Goal: Complete application form: Complete application form

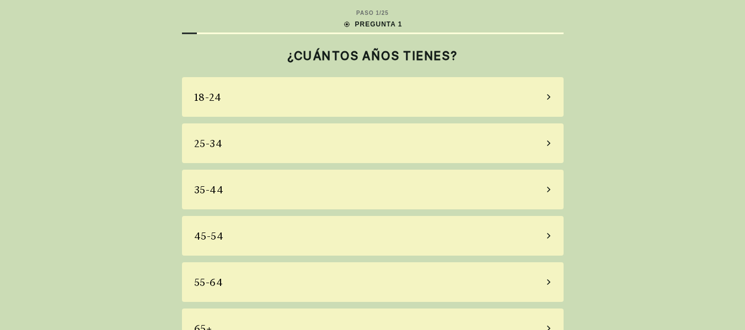
click at [287, 231] on div "45-54" at bounding box center [373, 236] width 382 height 40
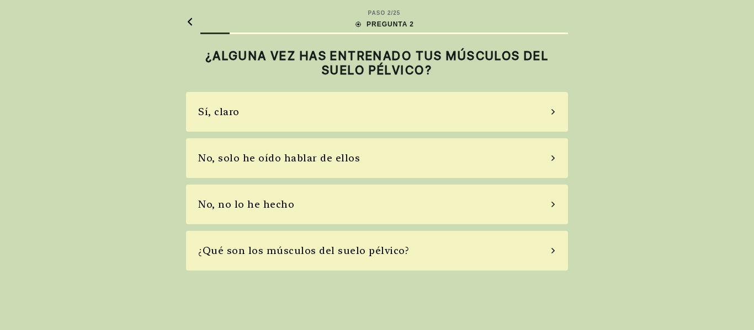
click at [273, 201] on div "No, no lo he hecho" at bounding box center [246, 204] width 96 height 15
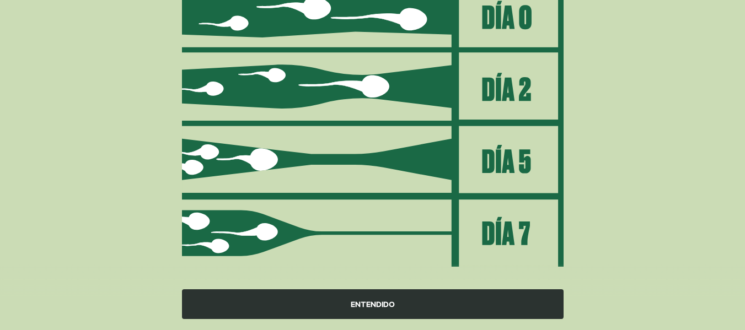
scroll to position [184, 0]
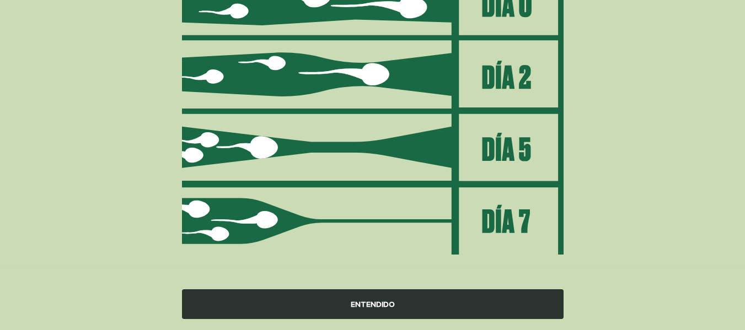
click at [373, 305] on div "ENTENDIDO" at bounding box center [373, 305] width 382 height 30
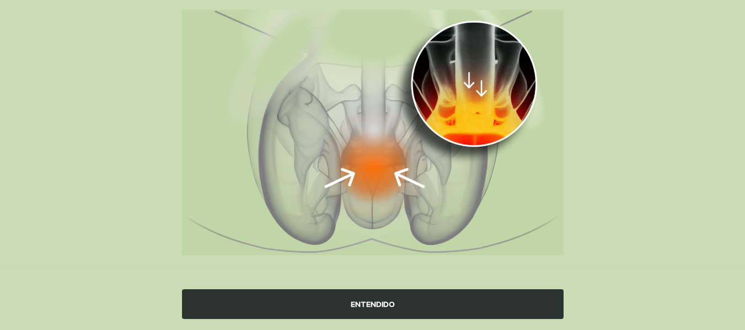
scroll to position [142, 0]
click at [377, 298] on div "ENTENDIDO" at bounding box center [373, 305] width 382 height 30
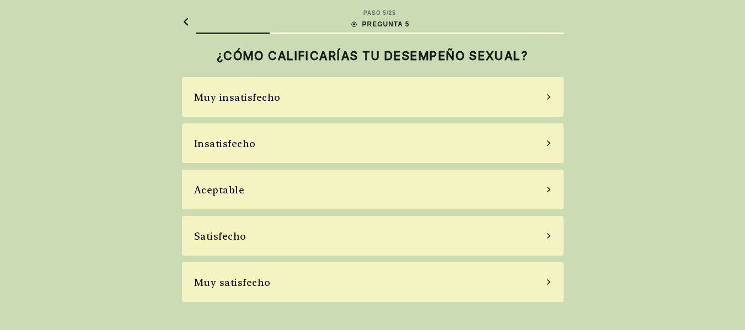
scroll to position [0, 0]
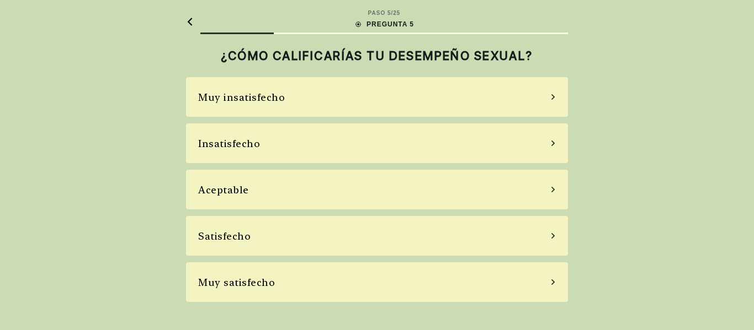
click at [290, 242] on div "Satisfecho" at bounding box center [377, 236] width 382 height 40
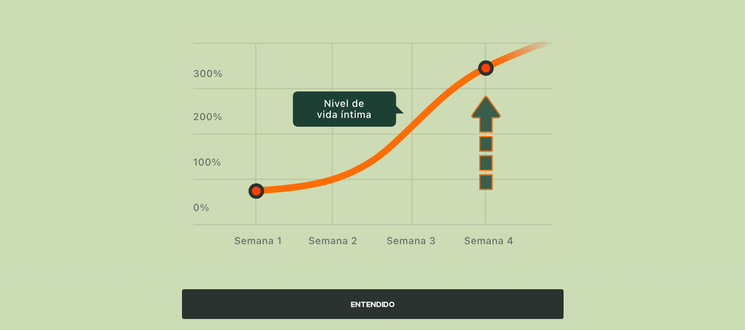
scroll to position [83, 0]
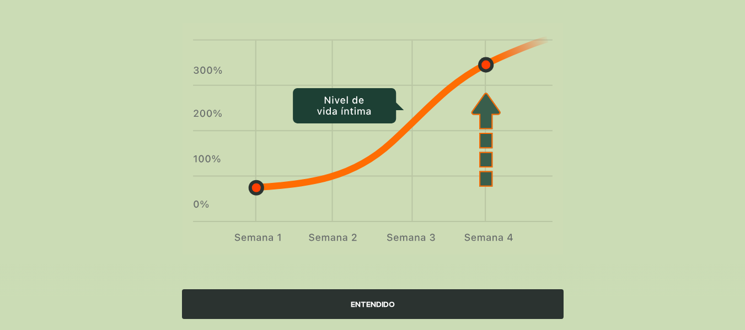
click at [365, 301] on div "ENTENDIDO" at bounding box center [373, 305] width 382 height 30
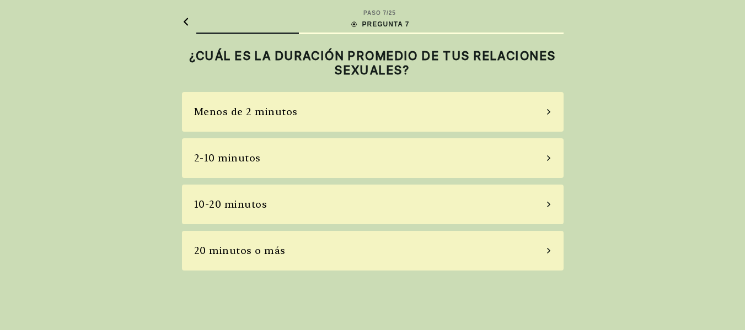
scroll to position [0, 0]
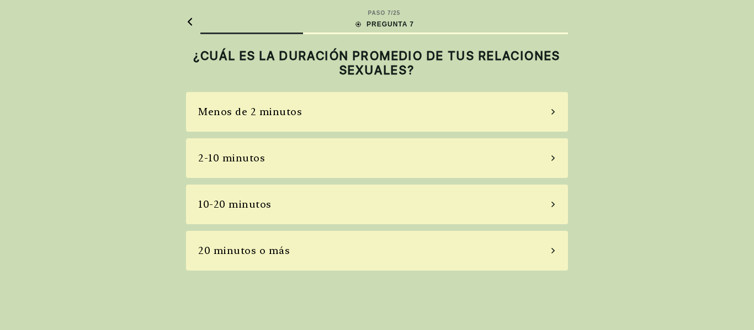
click at [306, 261] on div "20 minutos o más" at bounding box center [377, 251] width 382 height 40
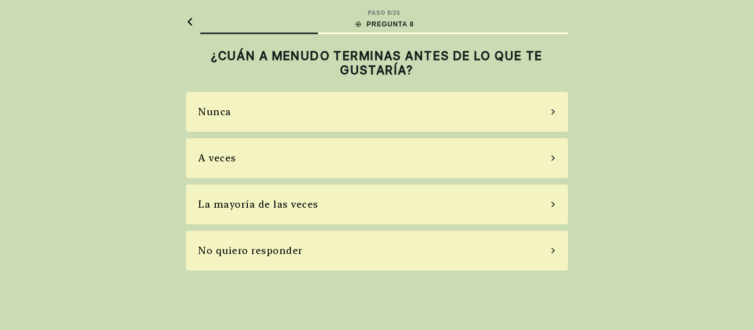
click at [286, 120] on div "Nunca" at bounding box center [377, 112] width 382 height 40
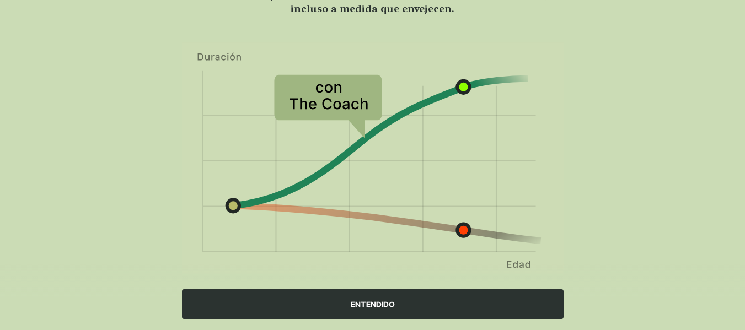
scroll to position [110, 0]
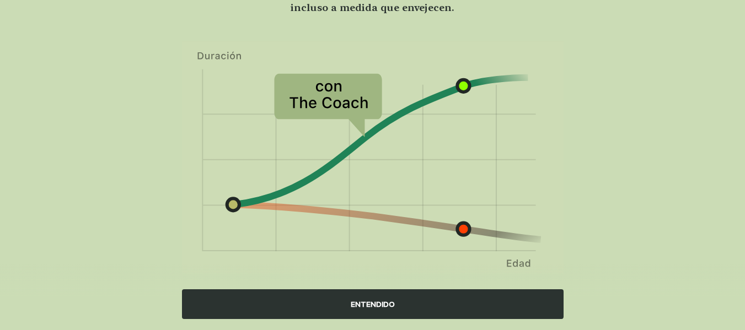
click at [366, 297] on div "ENTENDIDO" at bounding box center [373, 305] width 382 height 30
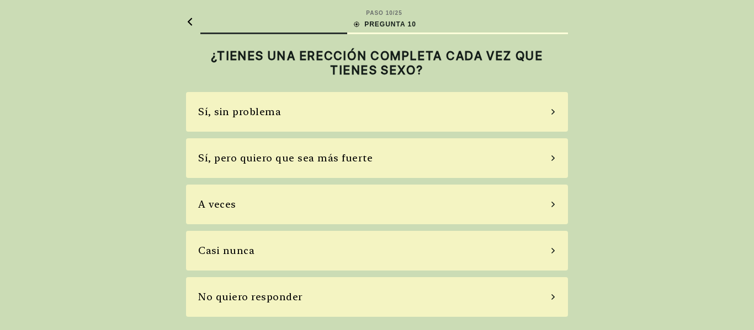
click at [362, 164] on div "Sí, pero quiero que sea más fuerte" at bounding box center [285, 158] width 174 height 15
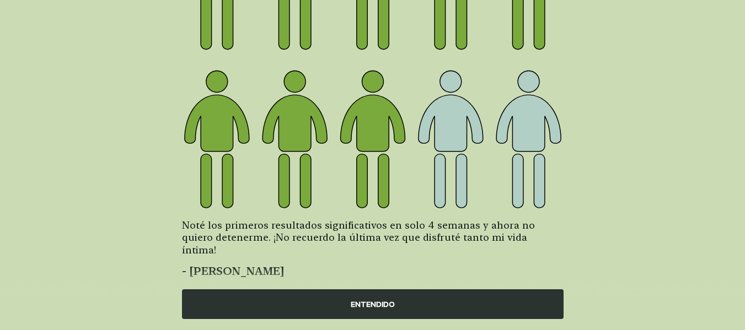
scroll to position [206, 0]
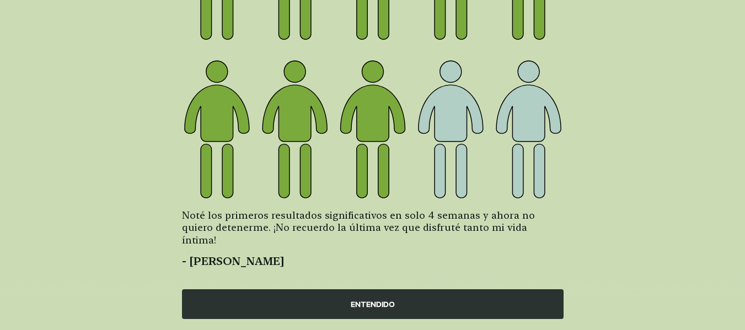
click at [380, 304] on div "ENTENDIDO" at bounding box center [373, 305] width 382 height 30
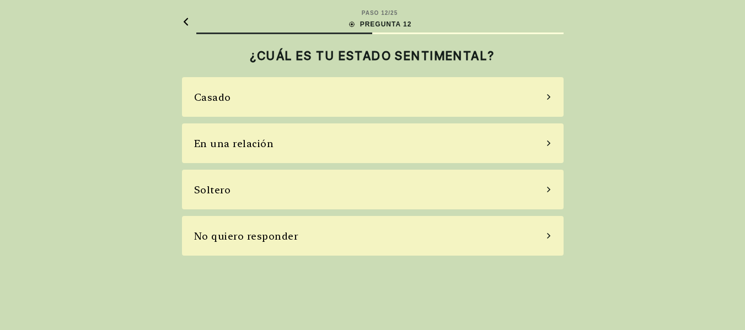
scroll to position [0, 0]
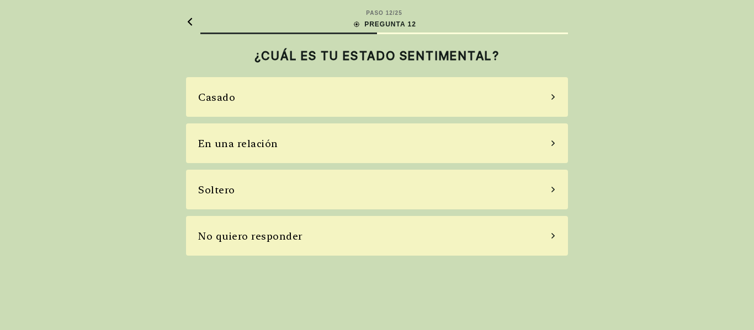
click at [384, 88] on div "Casado" at bounding box center [377, 97] width 382 height 40
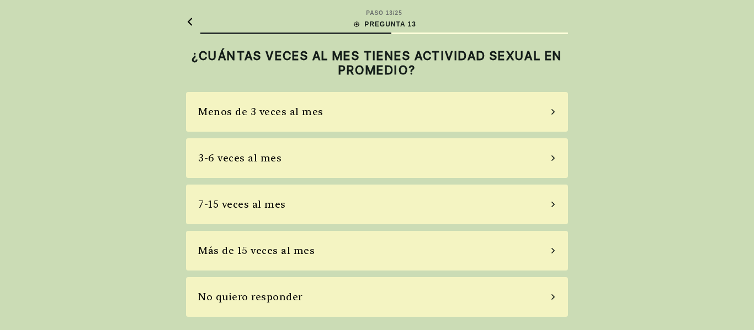
click at [287, 254] on div "Más de 15 veces al mes" at bounding box center [256, 250] width 116 height 15
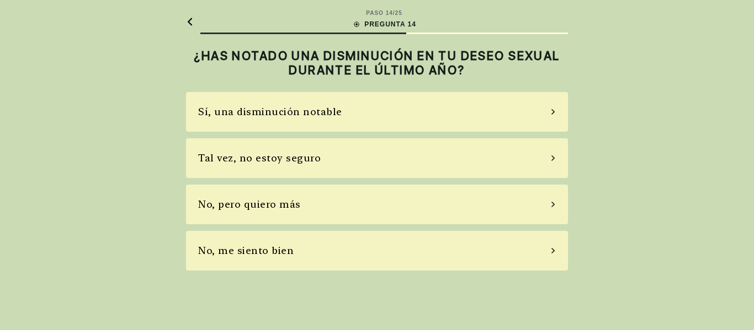
click at [302, 207] on div "No, pero quiero más" at bounding box center [377, 205] width 382 height 40
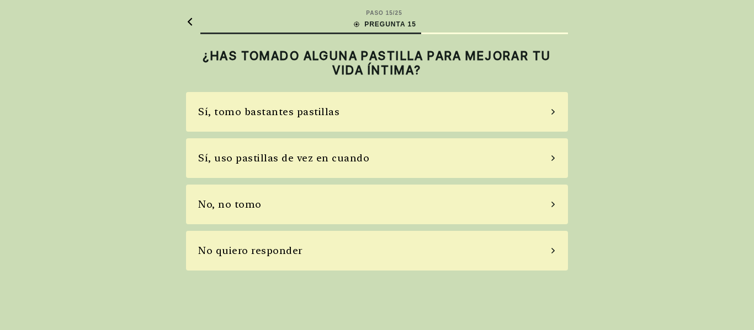
click at [317, 162] on div "Sí, uso pastillas de vez en cuando" at bounding box center [283, 158] width 171 height 15
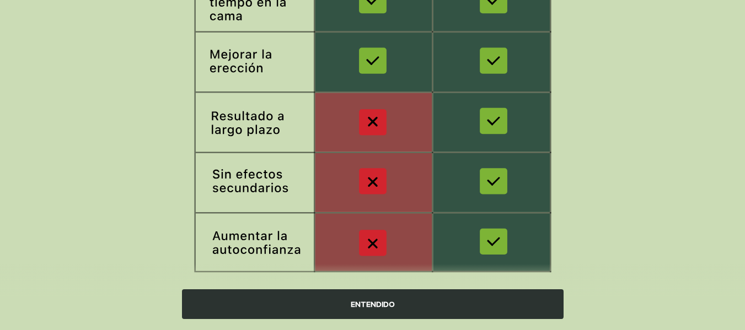
scroll to position [255, 0]
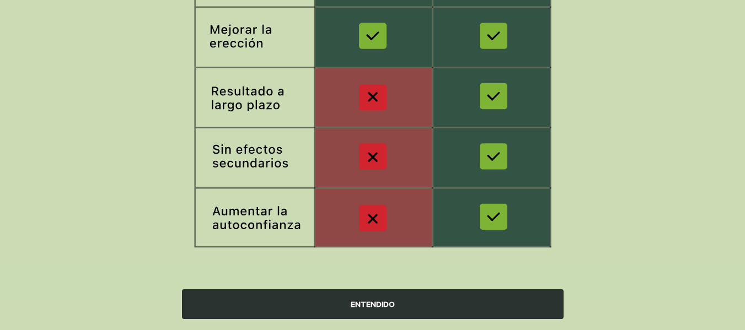
click at [337, 304] on div "ENTENDIDO" at bounding box center [373, 305] width 382 height 30
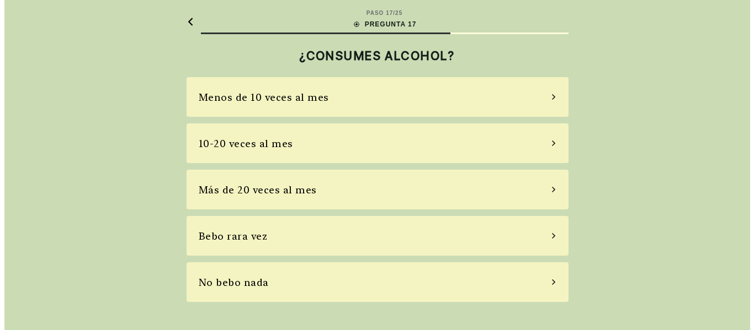
scroll to position [0, 0]
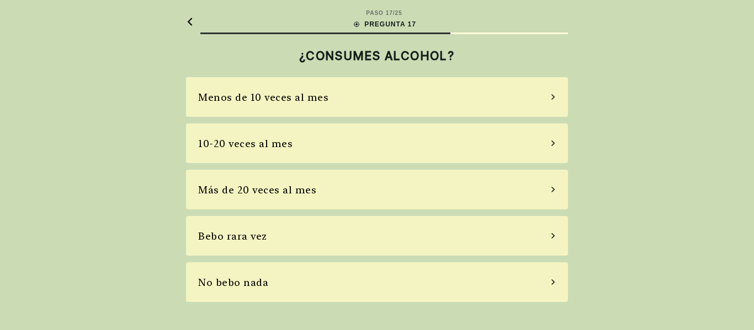
click at [328, 240] on div "Bebo rara vez" at bounding box center [377, 236] width 382 height 40
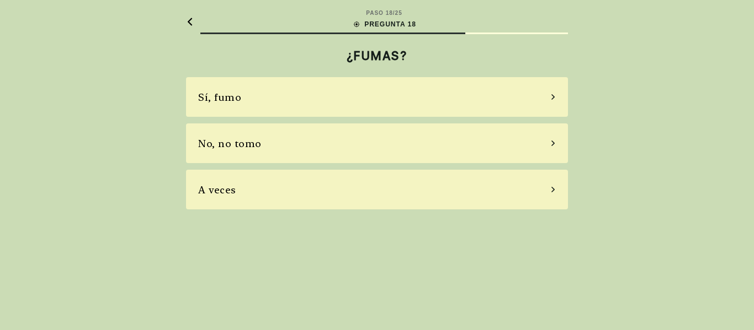
click at [360, 138] on div "No, no tomo" at bounding box center [377, 144] width 382 height 40
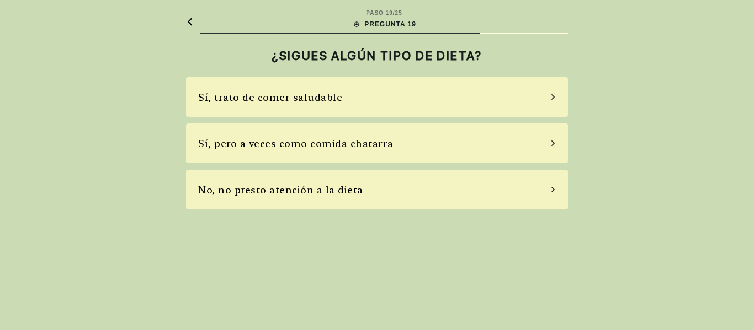
click at [349, 148] on div "Sí, pero a veces como comida chatarra" at bounding box center [295, 143] width 195 height 15
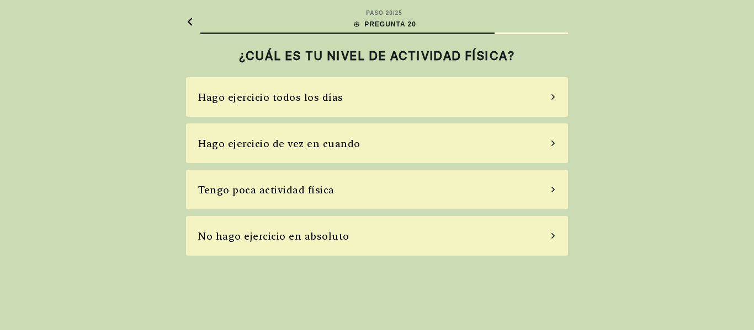
click at [353, 138] on div "Hago ejercicio de vez en cuando" at bounding box center [279, 143] width 162 height 15
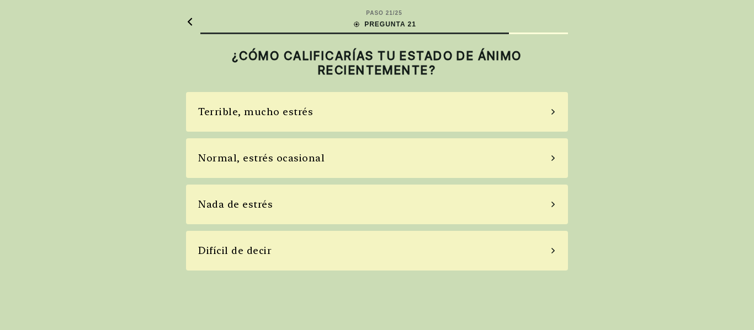
click at [350, 113] on div "Terrible, mucho estrés" at bounding box center [377, 112] width 382 height 40
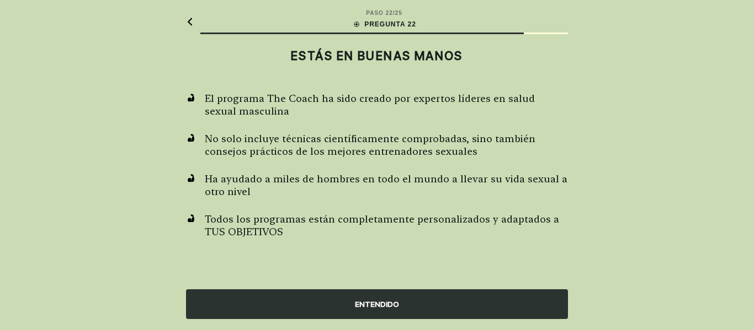
click at [353, 307] on div "ENTENDIDO" at bounding box center [377, 305] width 382 height 30
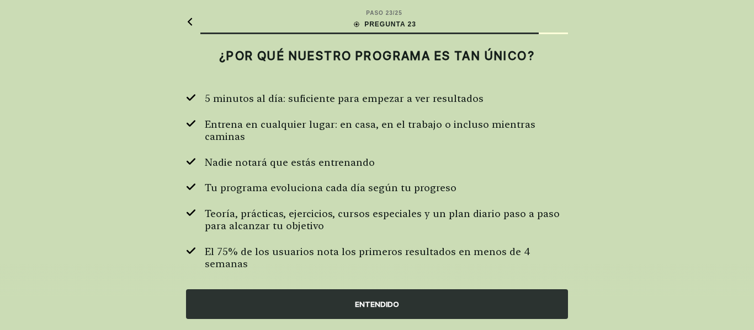
click at [386, 294] on div "ENTENDIDO" at bounding box center [377, 305] width 382 height 30
